Goal: Transaction & Acquisition: Purchase product/service

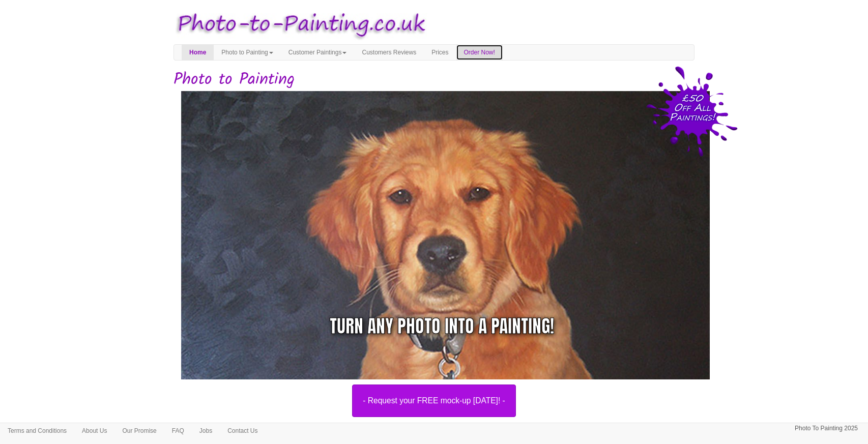
click at [503, 55] on link "Order Now!" at bounding box center [479, 52] width 46 height 15
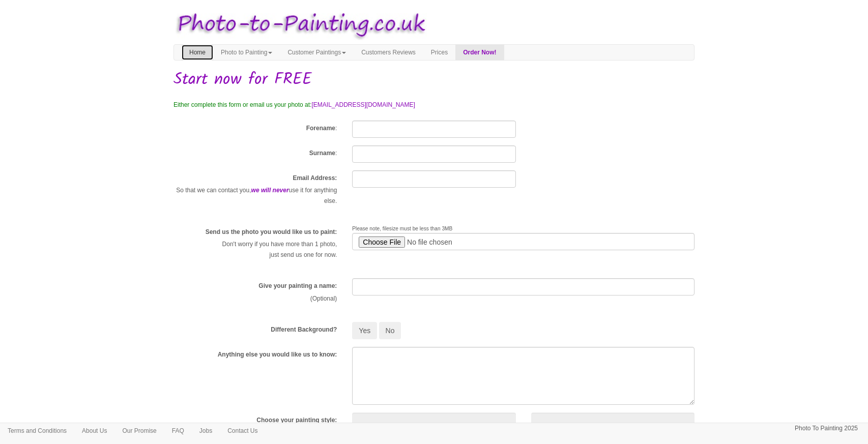
click at [204, 52] on link "Home" at bounding box center [198, 52] width 32 height 15
